Goal: Information Seeking & Learning: Learn about a topic

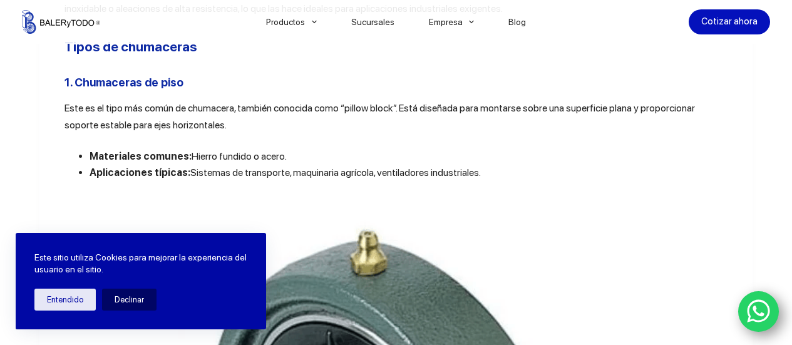
scroll to position [604, 0]
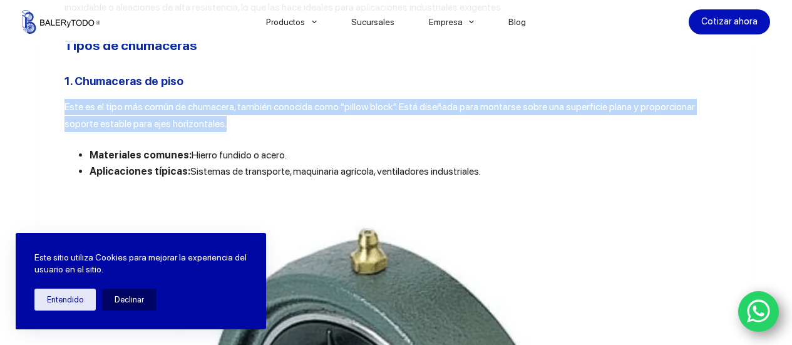
drag, startPoint x: 61, startPoint y: 103, endPoint x: 292, endPoint y: 127, distance: 232.1
click at [292, 127] on p "Este es el tipo más común de chumacera, también conocida como “pillow block”. E…" at bounding box center [395, 115] width 663 height 33
copy span "Este es el tipo más común de chumacera, también conocida como “pillow block”. E…"
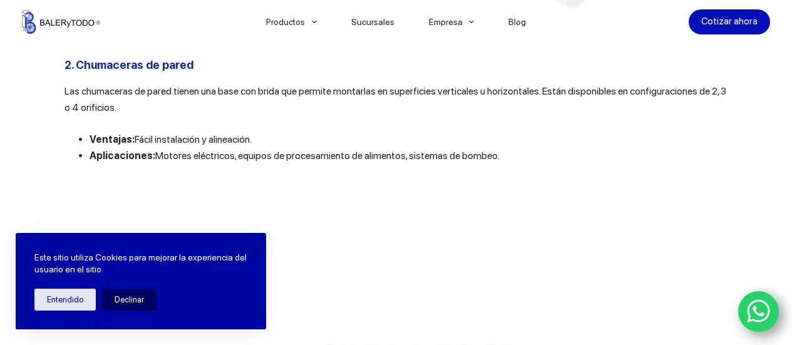
scroll to position [1360, 0]
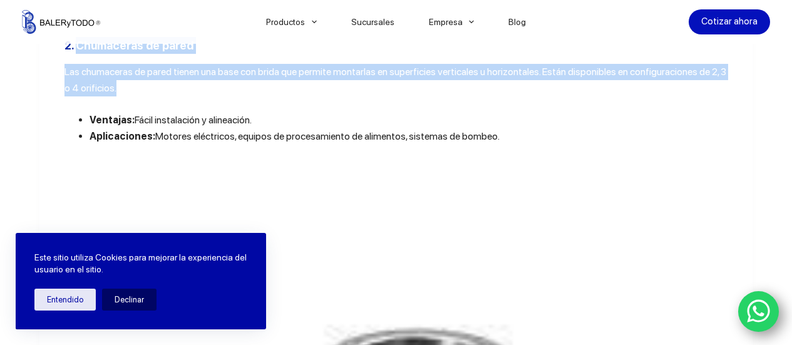
drag, startPoint x: 71, startPoint y: 52, endPoint x: 310, endPoint y: 96, distance: 243.1
copy div "Chumaceras de pared Las chumaceras de pared tienen una base con brida que permi…"
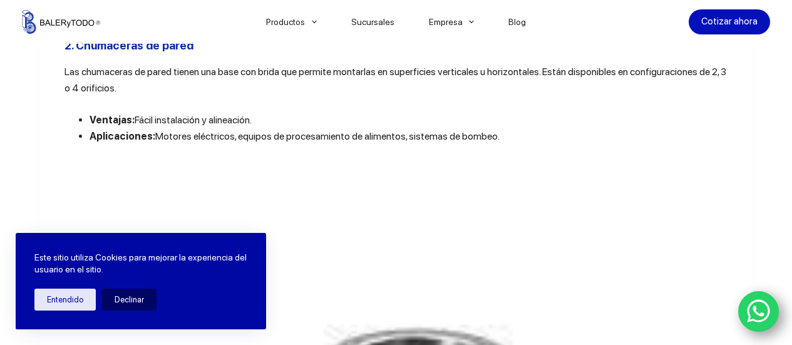
drag, startPoint x: 29, startPoint y: 153, endPoint x: 26, endPoint y: 160, distance: 6.7
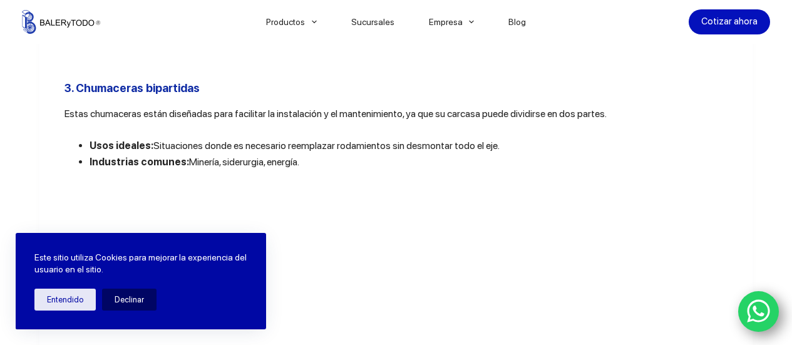
scroll to position [2156, 0]
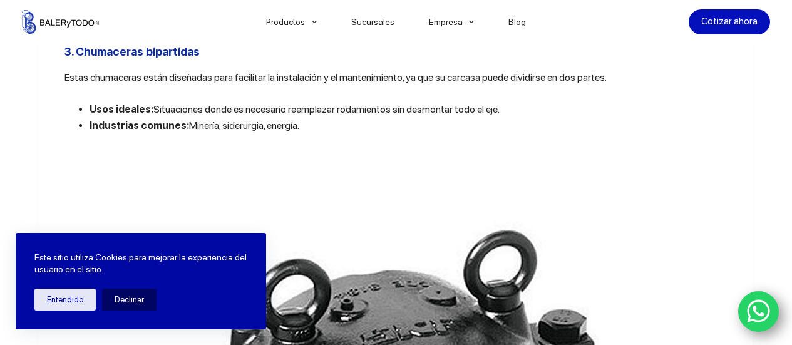
drag, startPoint x: 72, startPoint y: 64, endPoint x: 653, endPoint y: 104, distance: 582.0
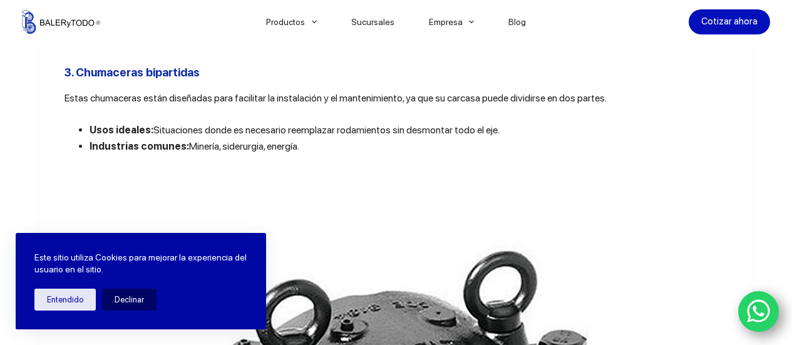
scroll to position [2124, 0]
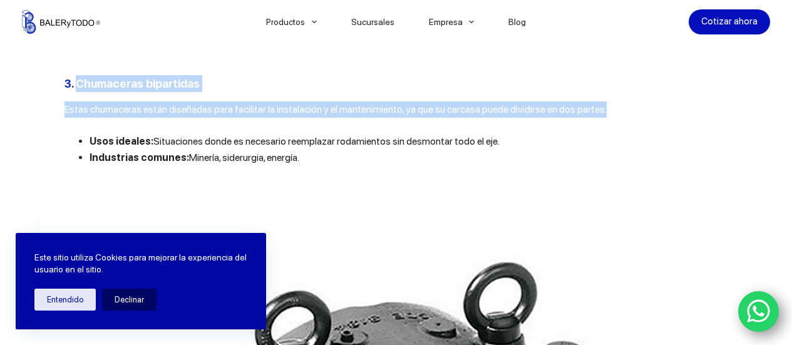
drag, startPoint x: 71, startPoint y: 96, endPoint x: 661, endPoint y: 117, distance: 590.4
copy div "Chumaceras bipartidas Estas chumaceras están diseñadas para facilitar la instal…"
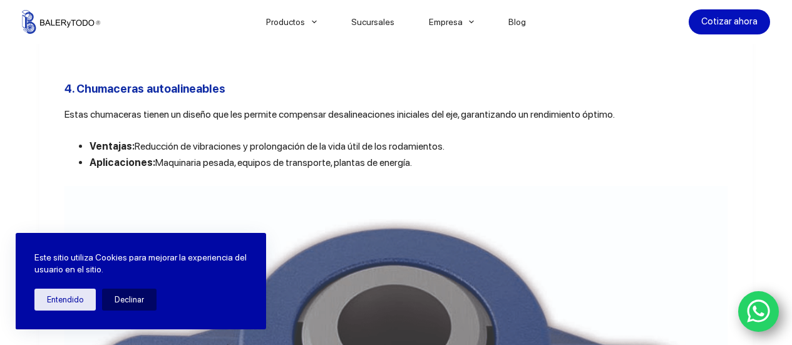
scroll to position [2914, 0]
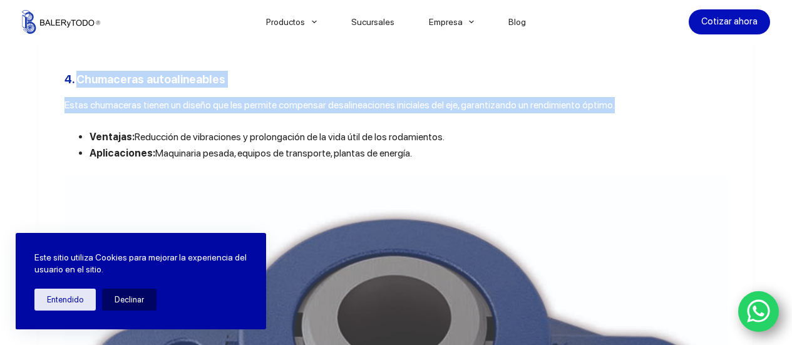
drag, startPoint x: 73, startPoint y: 104, endPoint x: 658, endPoint y: 117, distance: 585.2
copy div "Chumaceras autoalineables Estas chumaceras tienen un diseño que les permite com…"
drag, startPoint x: 91, startPoint y: 203, endPoint x: 83, endPoint y: 180, distance: 24.3
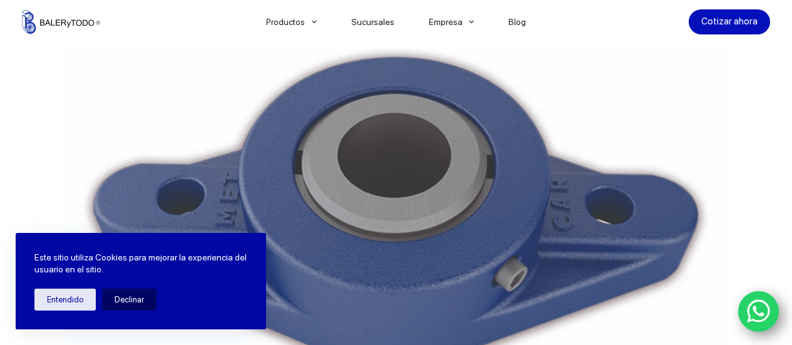
scroll to position [3077, 0]
